Goal: Task Accomplishment & Management: Manage account settings

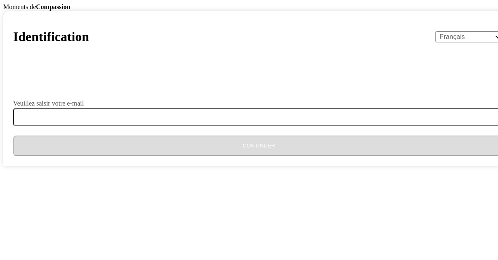
select select "fr"
drag, startPoint x: 0, startPoint y: 0, endPoint x: 257, endPoint y: 143, distance: 294.3
click at [257, 143] on div "Identification English Español Français አማርኛ ဗမာ bahasa Indonesia Oromiffa Port…" at bounding box center [258, 88] width 511 height 155
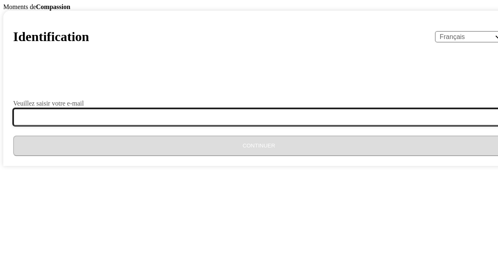
click at [254, 126] on input "Veuillez saisir votre e-mail" at bounding box center [263, 116] width 501 height 17
type input "[EMAIL_ADDRESS][DOMAIN_NAME]"
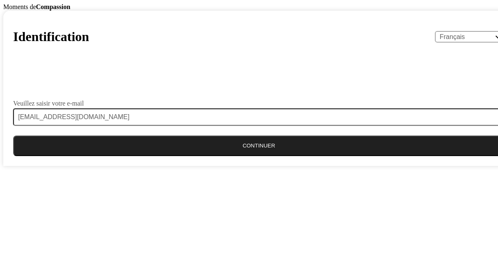
click at [258, 156] on button "Continuer" at bounding box center [258, 146] width 491 height 21
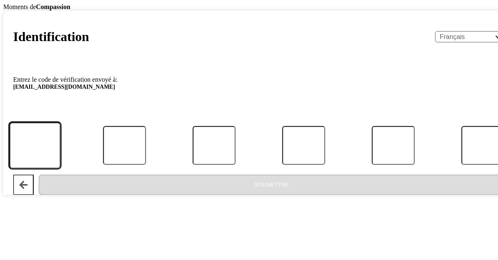
click at [61, 168] on input "Code" at bounding box center [34, 145] width 51 height 46
type input "1"
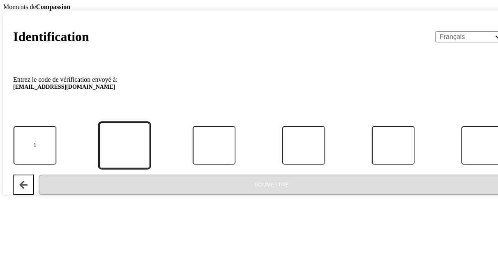
type input "5"
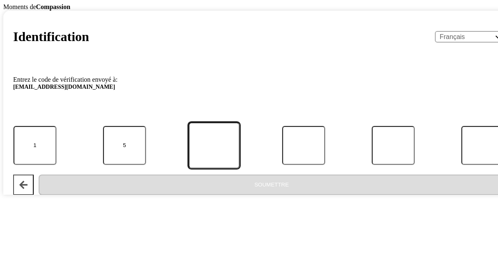
type input "7"
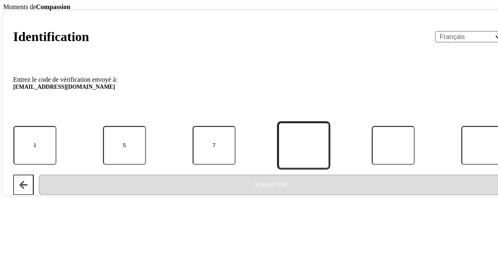
type input "6"
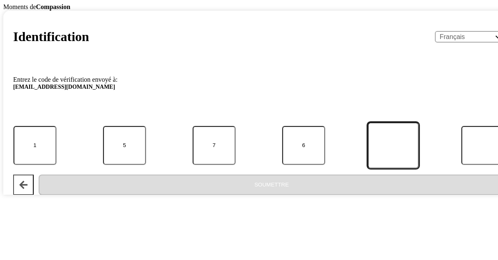
type input "1"
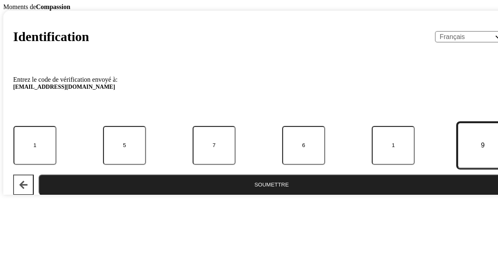
type input "9"
click at [255, 195] on button "Soumettre" at bounding box center [272, 185] width 466 height 21
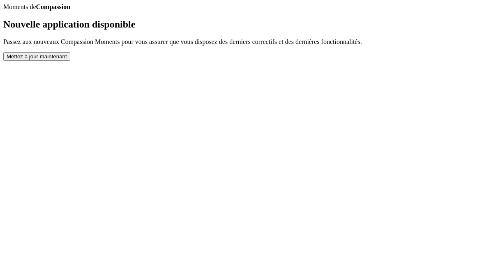
click at [70, 61] on button "Mettez à jour maintenant" at bounding box center [36, 56] width 67 height 9
